Goal: Information Seeking & Learning: Learn about a topic

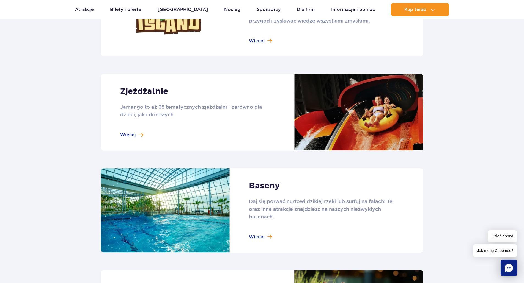
scroll to position [412, 0]
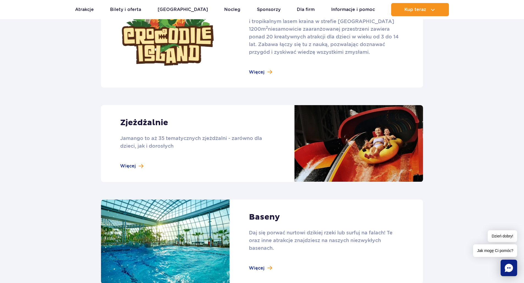
click at [139, 168] on link at bounding box center [262, 143] width 322 height 77
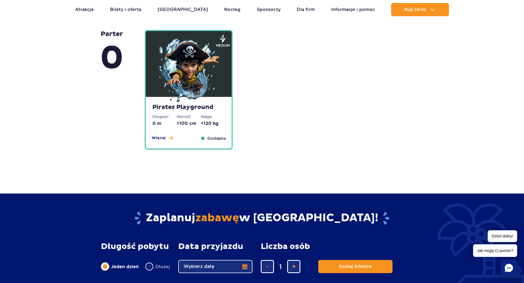
scroll to position [1402, 0]
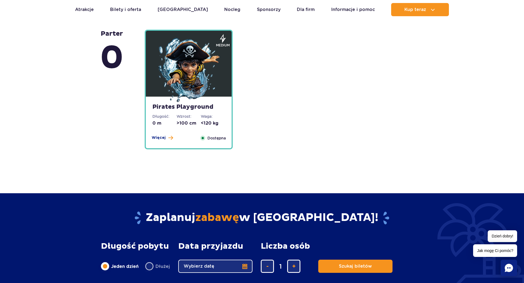
click at [208, 76] on img at bounding box center [189, 71] width 66 height 66
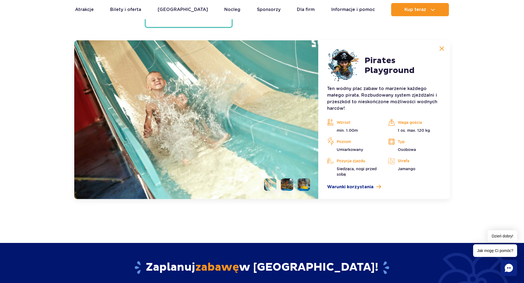
scroll to position [1531, 0]
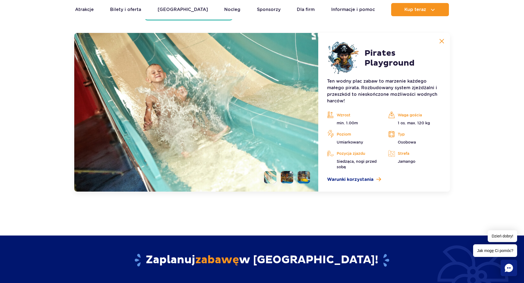
click at [282, 180] on li at bounding box center [287, 177] width 12 height 12
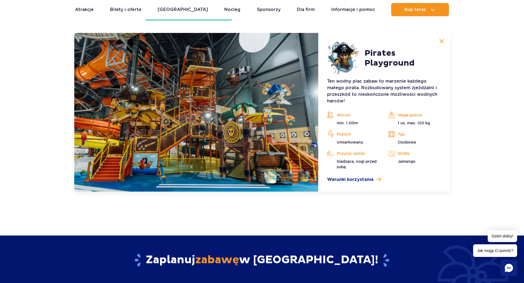
click at [302, 176] on li at bounding box center [303, 177] width 12 height 12
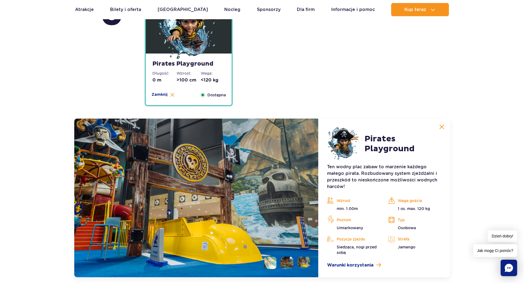
scroll to position [1338, 0]
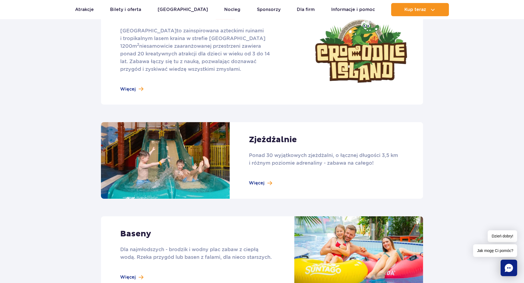
scroll to position [302, 0]
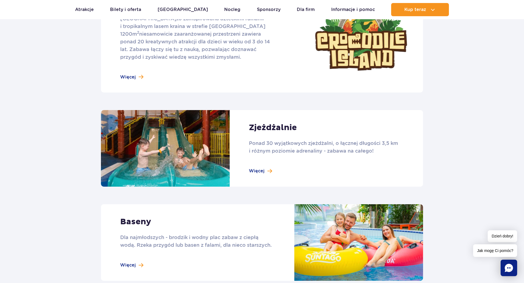
click at [266, 171] on link at bounding box center [262, 148] width 322 height 77
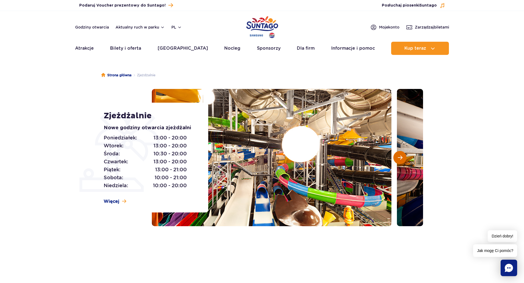
click at [402, 158] on button "Następny slajd" at bounding box center [399, 157] width 13 height 13
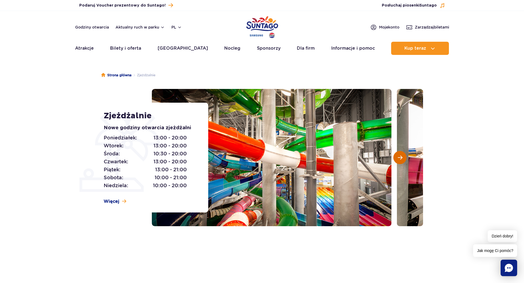
click at [402, 158] on button "Następny slajd" at bounding box center [399, 157] width 13 height 13
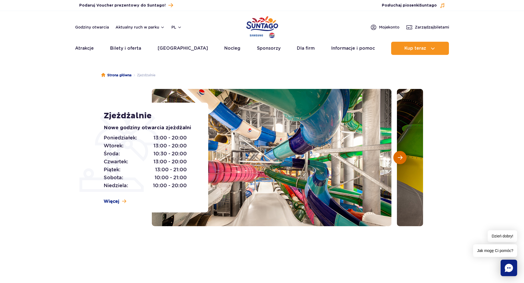
click at [402, 158] on button "Następny slajd" at bounding box center [399, 157] width 13 height 13
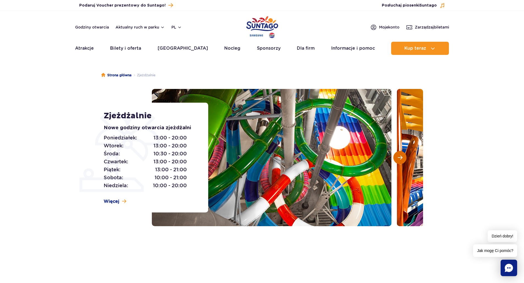
click at [402, 158] on button "Następny slajd" at bounding box center [399, 157] width 13 height 13
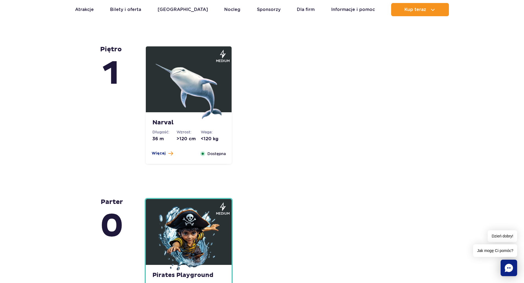
scroll to position [1319, 0]
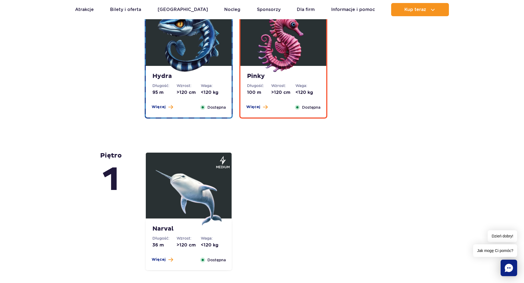
click at [196, 180] on img at bounding box center [189, 193] width 66 height 66
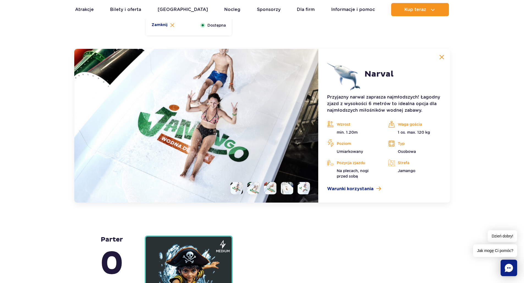
scroll to position [1378, 0]
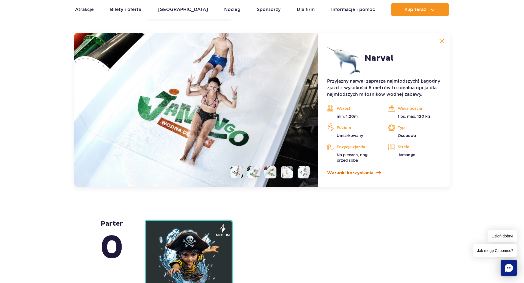
click at [332, 172] on span "Warunki korzystania" at bounding box center [350, 173] width 46 height 7
click at [253, 173] on li at bounding box center [253, 172] width 12 height 12
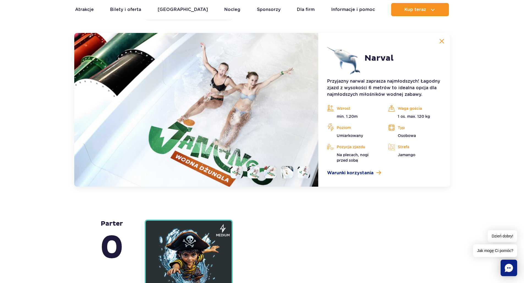
click at [270, 174] on li at bounding box center [270, 172] width 12 height 12
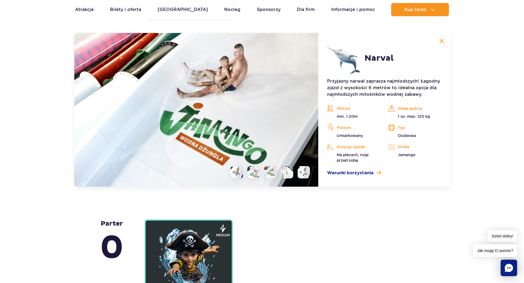
click at [286, 174] on li at bounding box center [287, 172] width 12 height 12
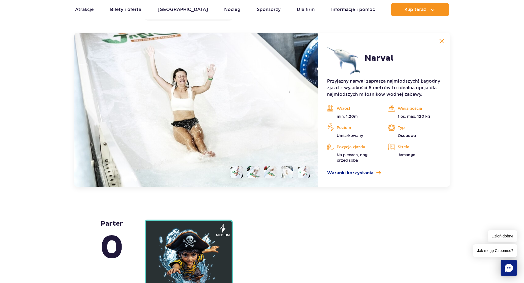
click at [301, 172] on img at bounding box center [303, 172] width 5 height 6
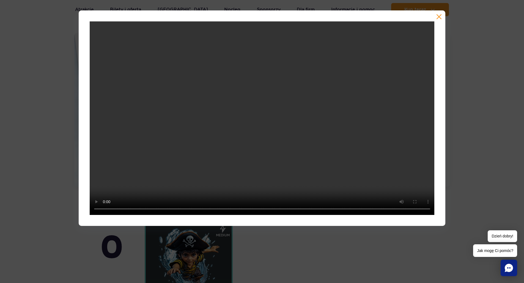
click at [437, 16] on button "button" at bounding box center [438, 16] width 5 height 5
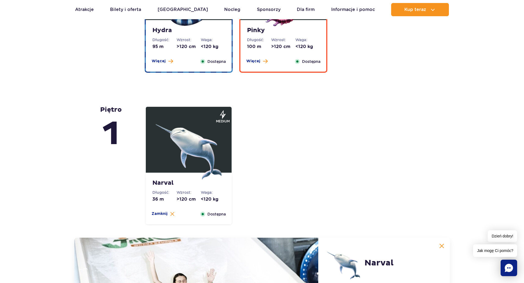
scroll to position [1103, 0]
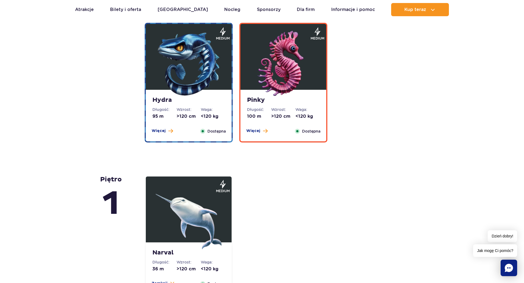
click at [293, 71] on img at bounding box center [283, 64] width 66 height 66
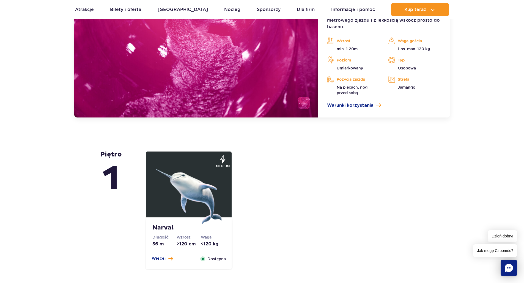
scroll to position [1225, 0]
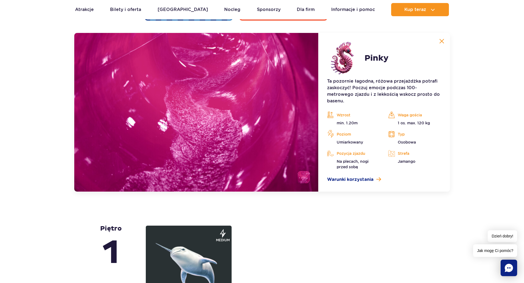
click at [305, 180] on li at bounding box center [303, 177] width 12 height 12
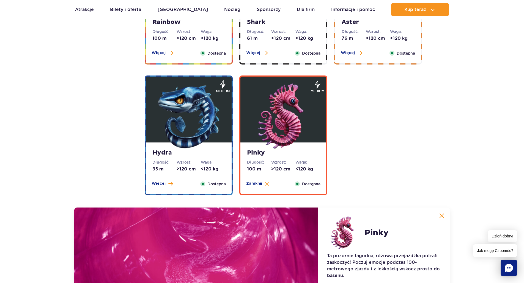
scroll to position [1005, 0]
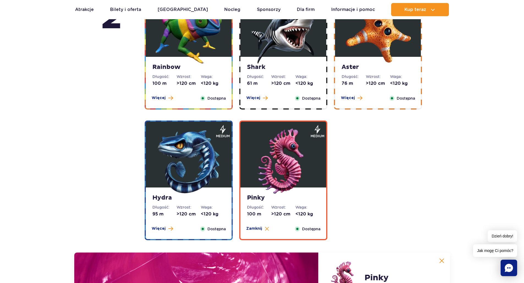
click at [202, 164] on img at bounding box center [189, 162] width 66 height 66
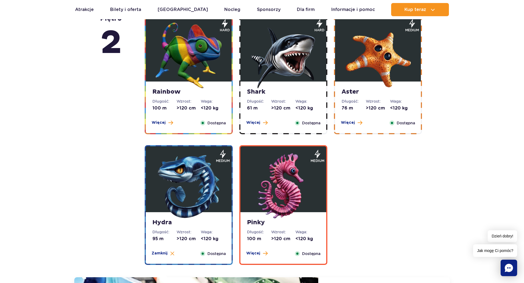
scroll to position [978, 0]
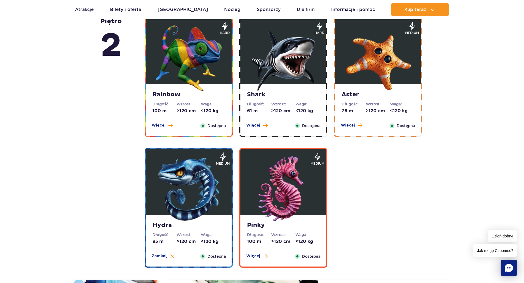
click at [362, 67] on img at bounding box center [378, 58] width 66 height 66
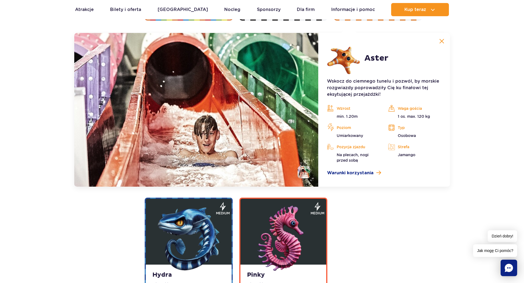
scroll to position [902, 0]
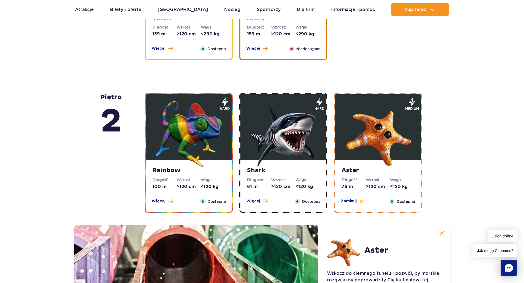
click at [277, 136] on img at bounding box center [283, 134] width 66 height 66
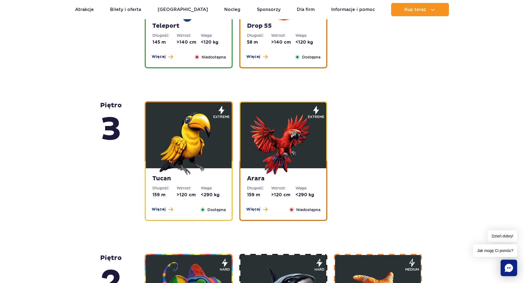
scroll to position [737, 0]
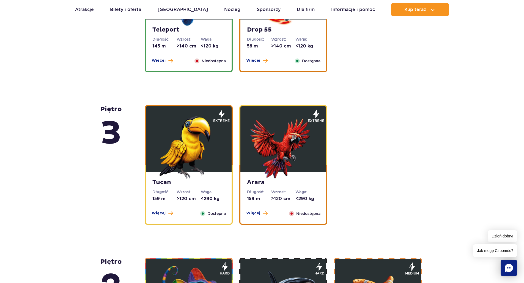
click at [203, 157] on img at bounding box center [189, 146] width 66 height 66
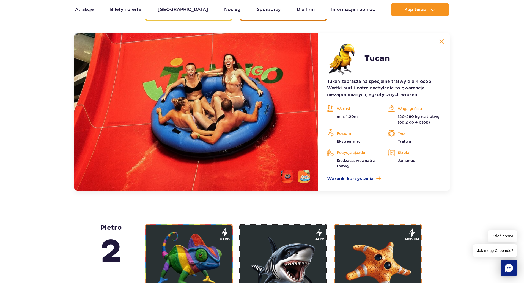
scroll to position [941, 0]
click at [287, 175] on li at bounding box center [287, 176] width 12 height 12
click at [306, 179] on li at bounding box center [303, 176] width 12 height 12
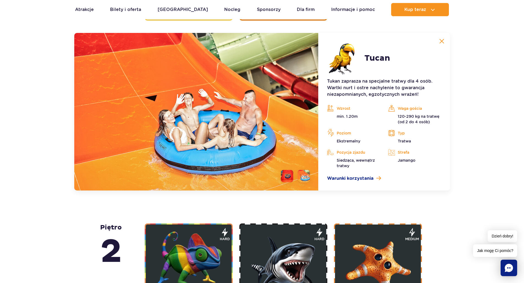
click at [285, 180] on li at bounding box center [287, 176] width 12 height 12
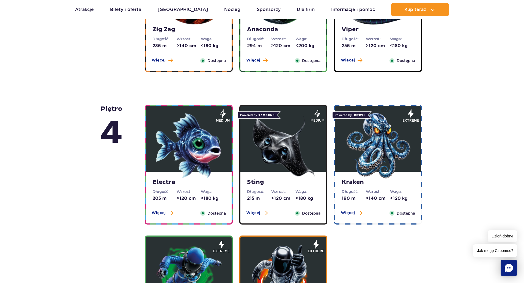
scroll to position [447, 0]
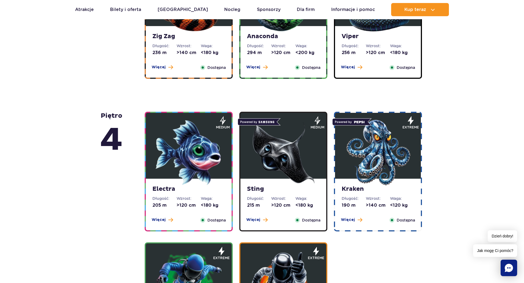
click at [302, 156] on img at bounding box center [283, 153] width 66 height 66
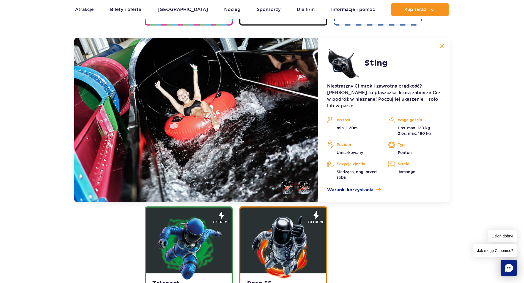
scroll to position [658, 0]
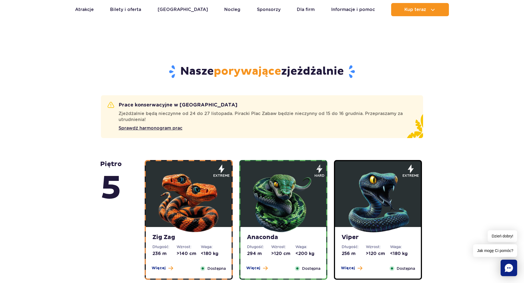
click at [206, 193] on img at bounding box center [189, 201] width 66 height 66
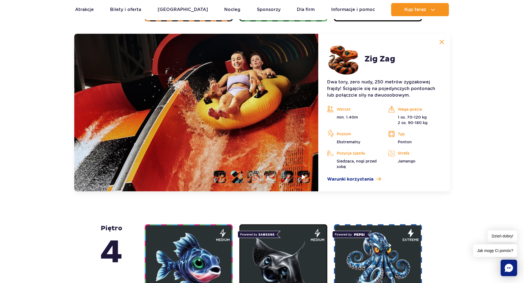
scroll to position [505, 0]
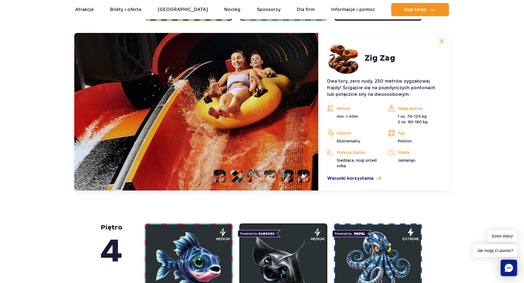
click at [234, 181] on li at bounding box center [236, 176] width 12 height 12
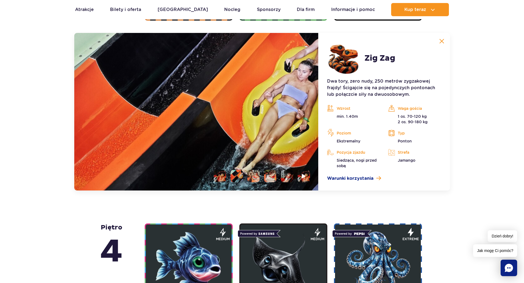
click at [253, 175] on li at bounding box center [253, 176] width 12 height 12
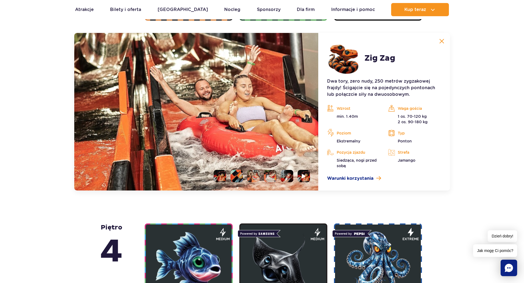
click at [288, 176] on li at bounding box center [287, 176] width 12 height 12
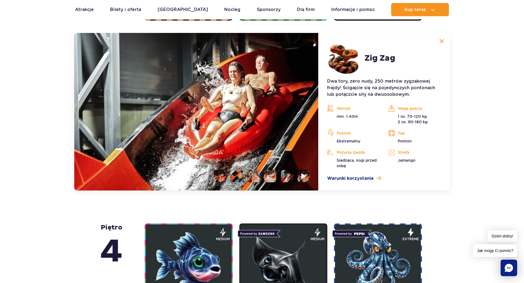
click at [306, 177] on img at bounding box center [303, 176] width 5 height 6
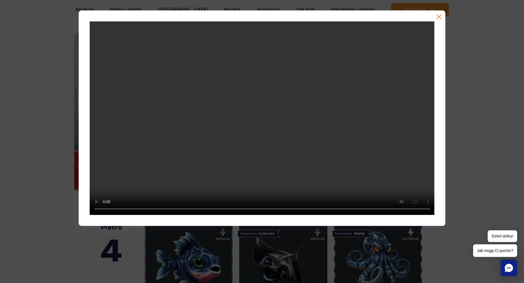
click at [455, 102] on div at bounding box center [262, 118] width 524 height 216
